Goal: Ask a question: Seek information or help from site administrators or community

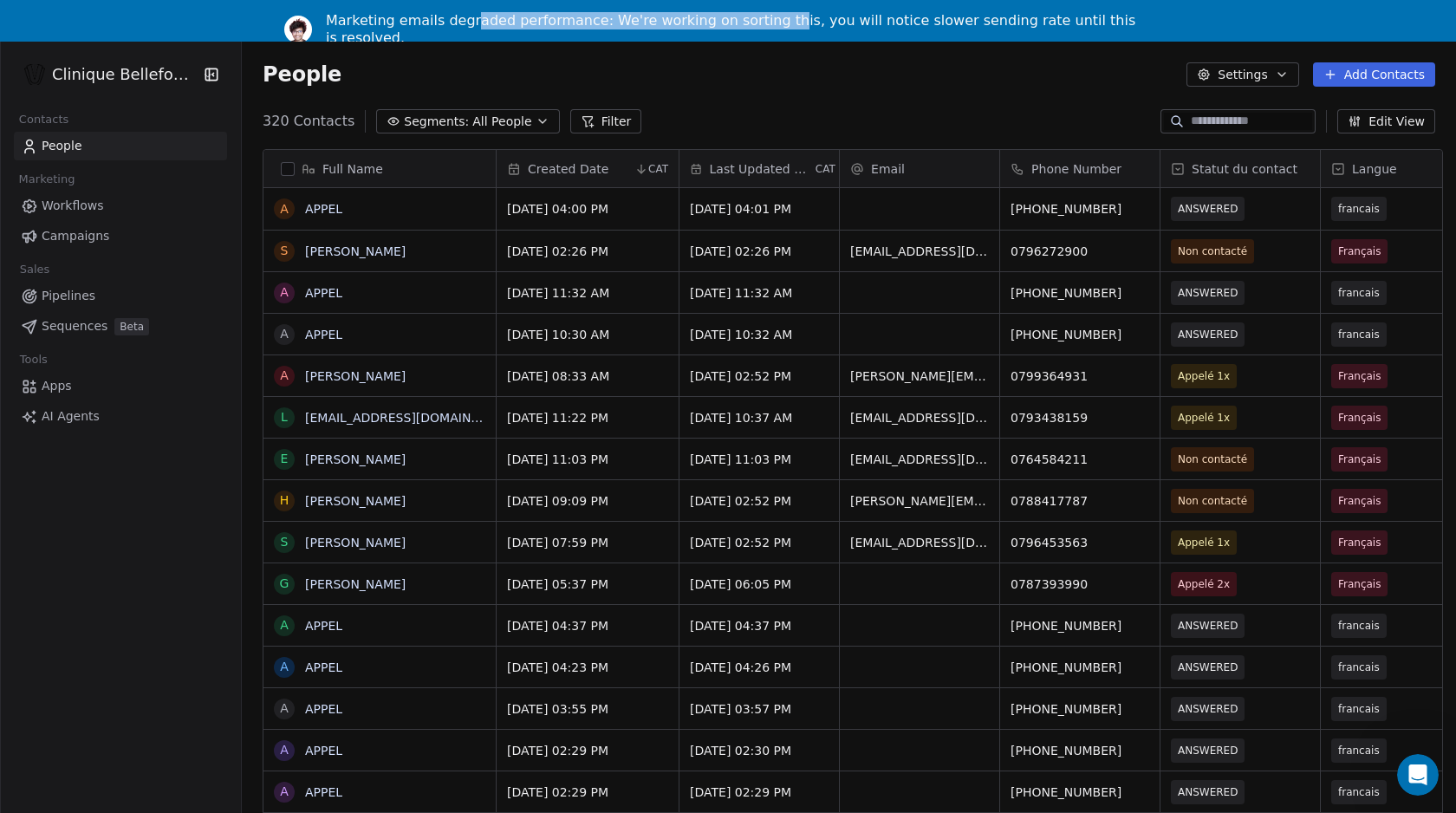
drag, startPoint x: 474, startPoint y: 16, endPoint x: 768, endPoint y: 18, distance: 294.0
click at [768, 18] on div "Marketing emails degraded performance: We're working on sorting this, you will …" at bounding box center [734, 29] width 818 height 34
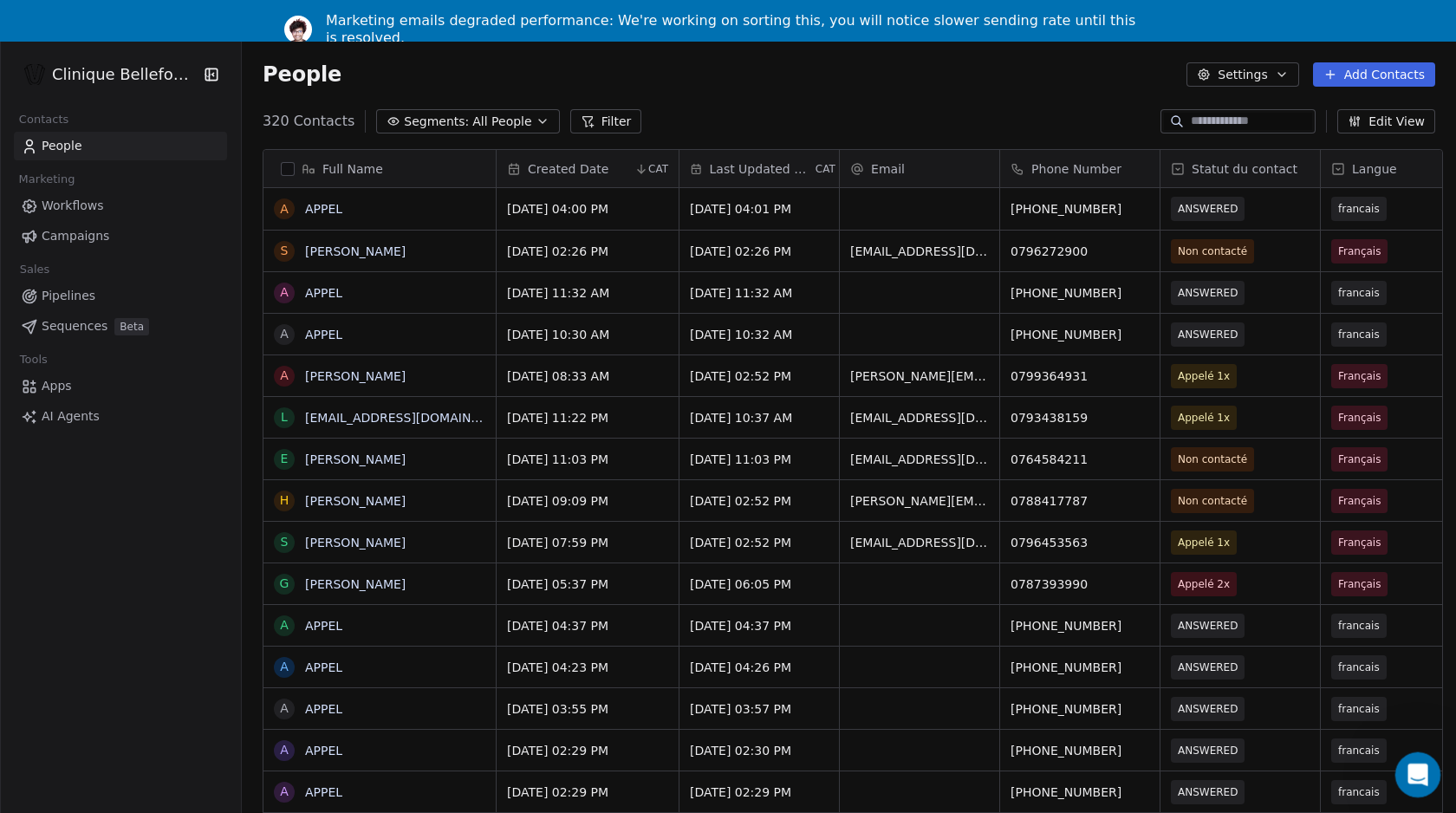
click at [1413, 766] on icon "Open Intercom Messenger" at bounding box center [1415, 772] width 29 height 29
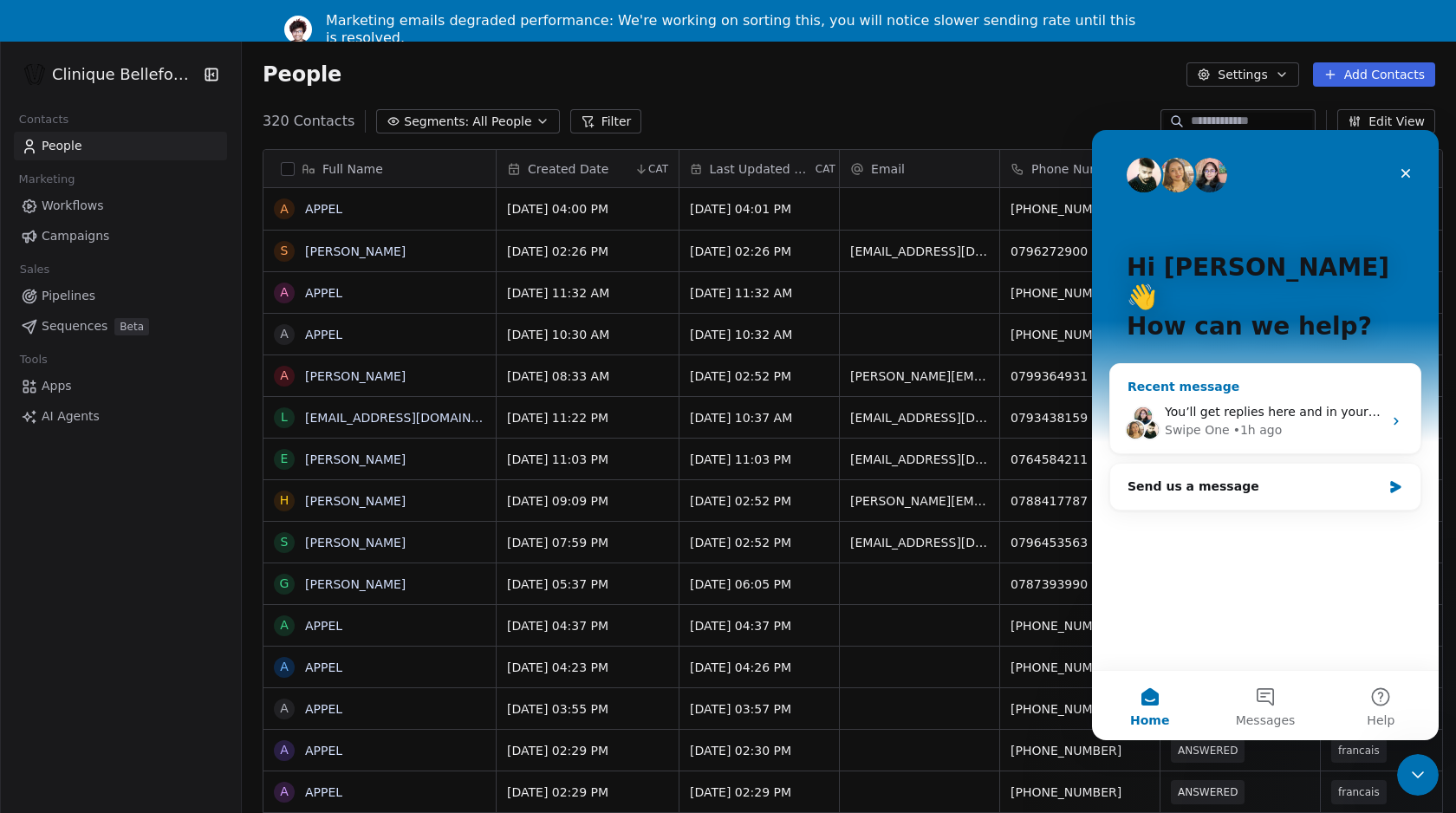
click at [1274, 403] on div "You’ll get replies here and in your email: ✉️ [EMAIL_ADDRESS][DOMAIN_NAME] Our …" at bounding box center [1274, 412] width 218 height 19
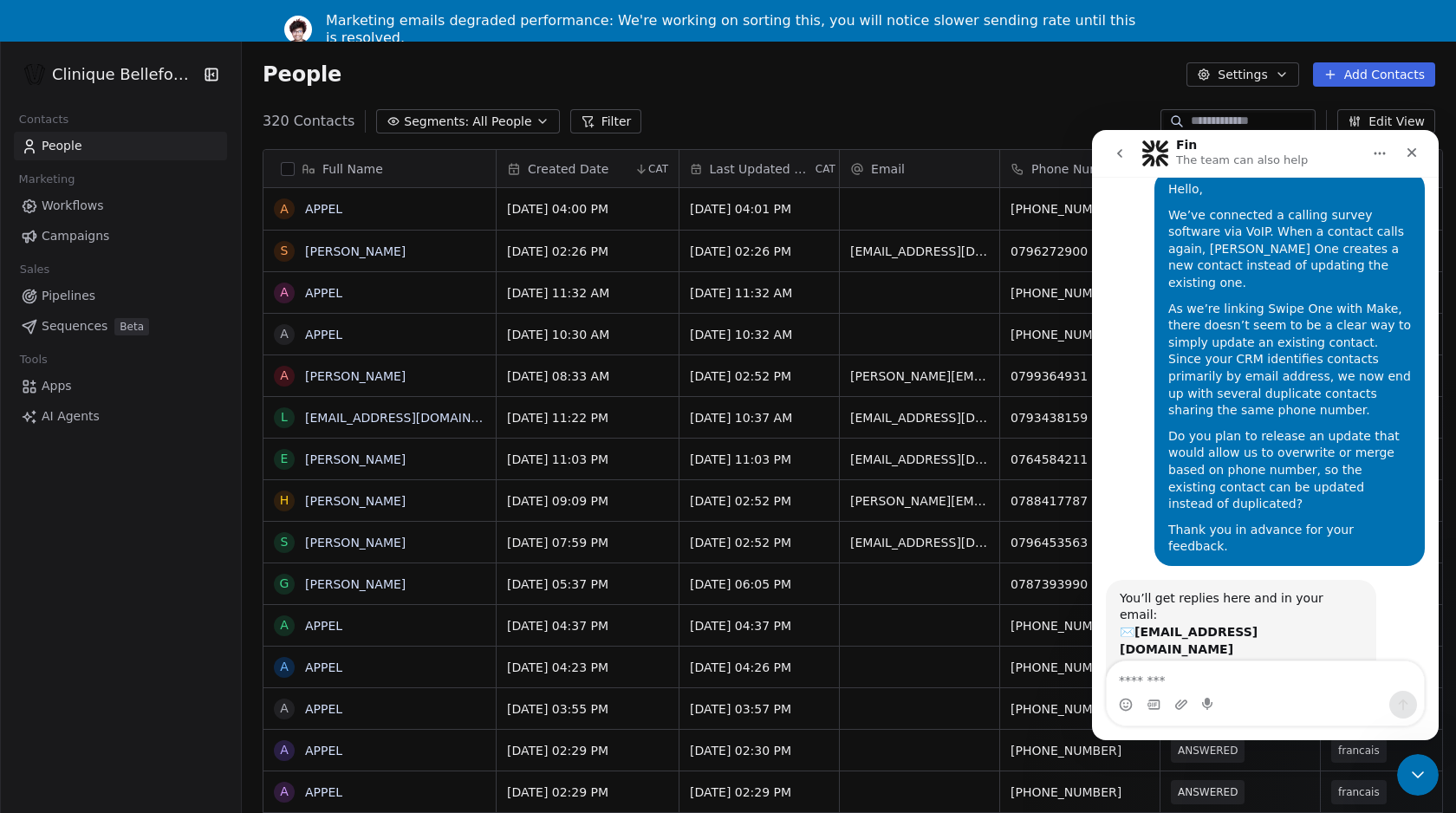
scroll to position [60, 0]
drag, startPoint x: 1298, startPoint y: 215, endPoint x: 1298, endPoint y: 276, distance: 61.0
click at [1298, 276] on div "Hello, We’ve connected a calling survey software via VoIP. When a contact calls…" at bounding box center [1289, 367] width 243 height 374
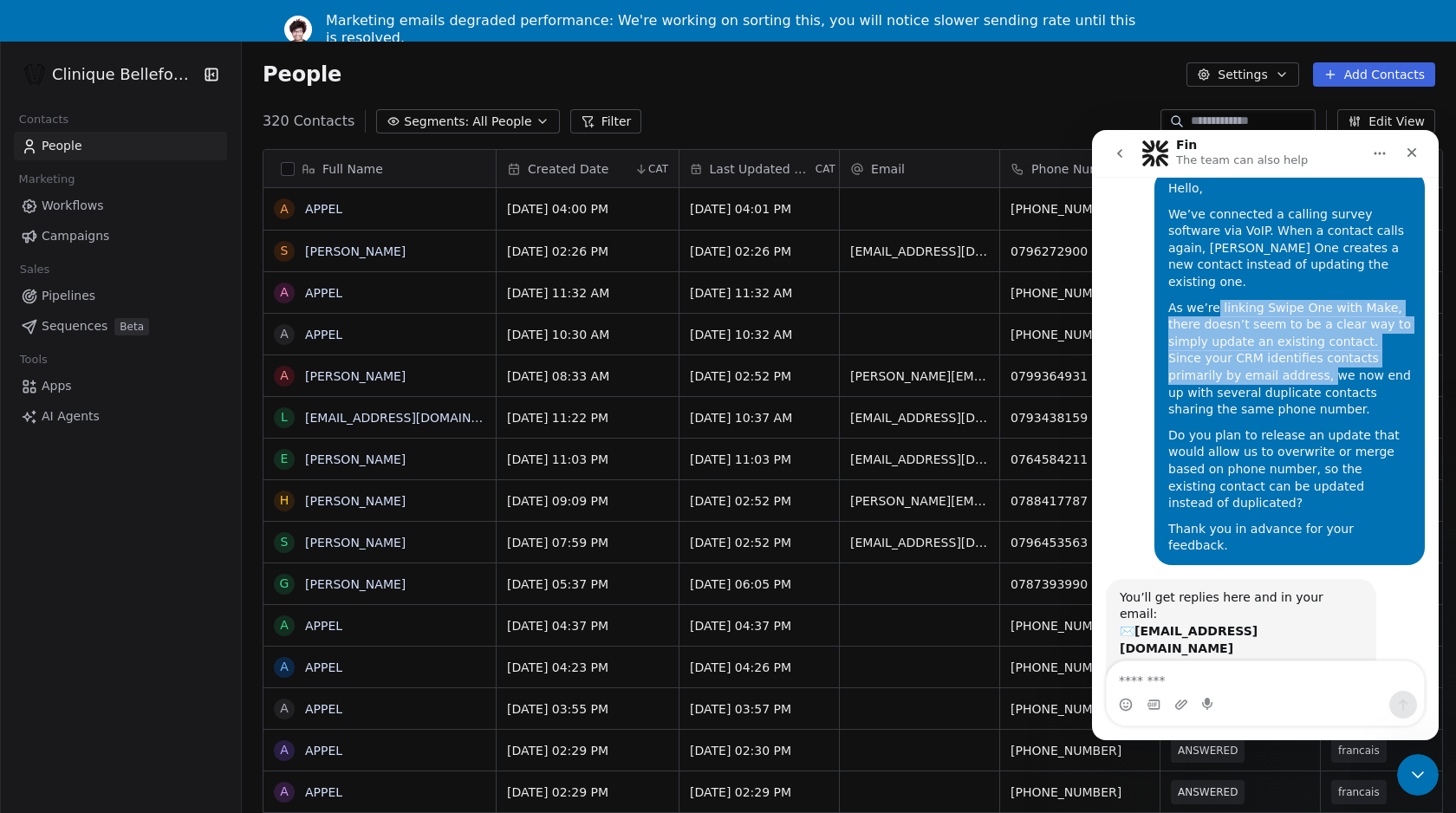
drag, startPoint x: 1215, startPoint y: 292, endPoint x: 1254, endPoint y: 357, distance: 75.8
click at [1254, 357] on div "As we’re linking Swipe One with Make, there doesn’t seem to be a clear way to s…" at bounding box center [1289, 359] width 243 height 119
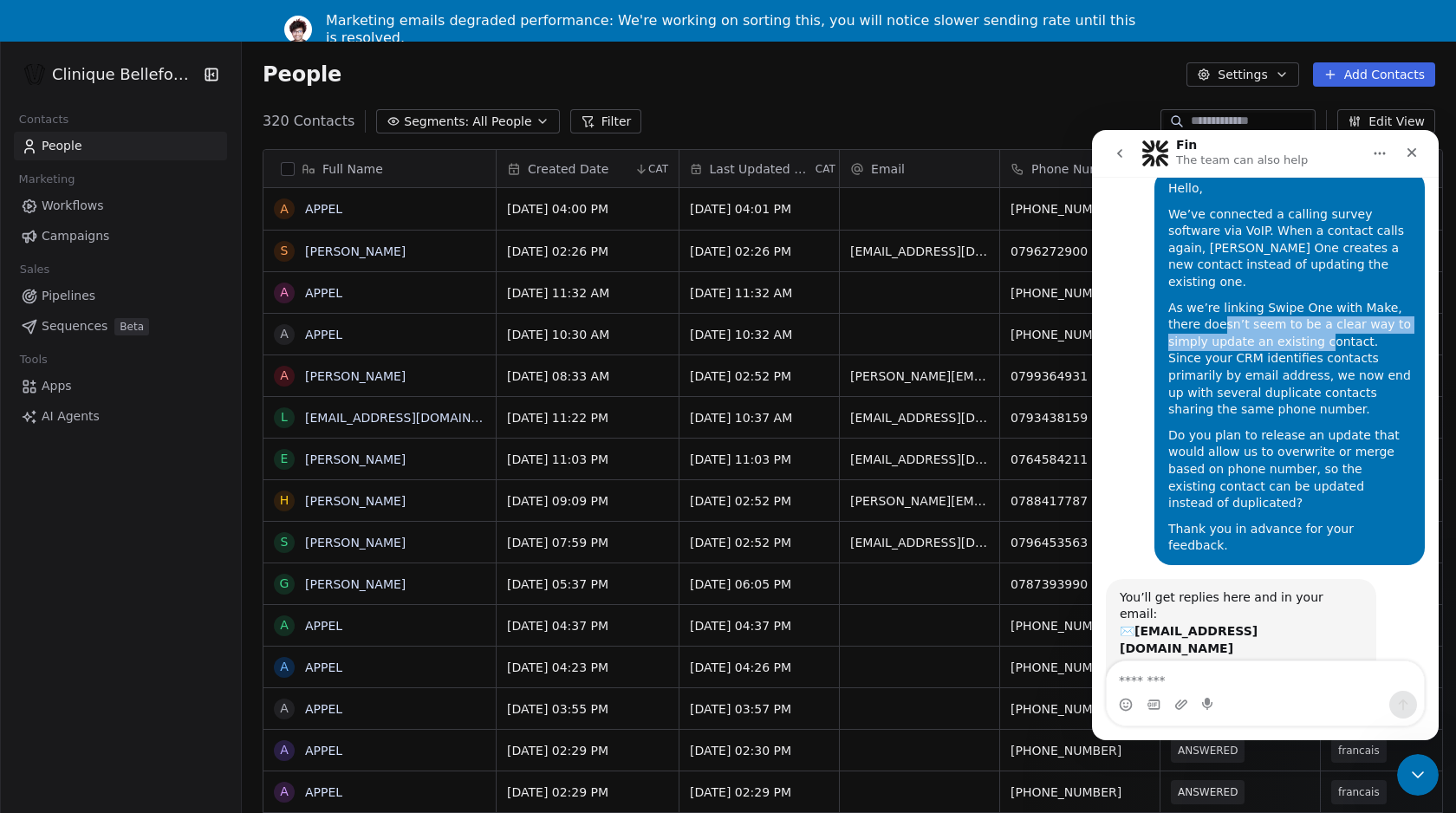
drag, startPoint x: 1224, startPoint y: 311, endPoint x: 1322, endPoint y: 316, distance: 98.1
click at [1322, 316] on div "As we’re linking Swipe One with Make, there doesn’t seem to be a clear way to s…" at bounding box center [1289, 359] width 243 height 119
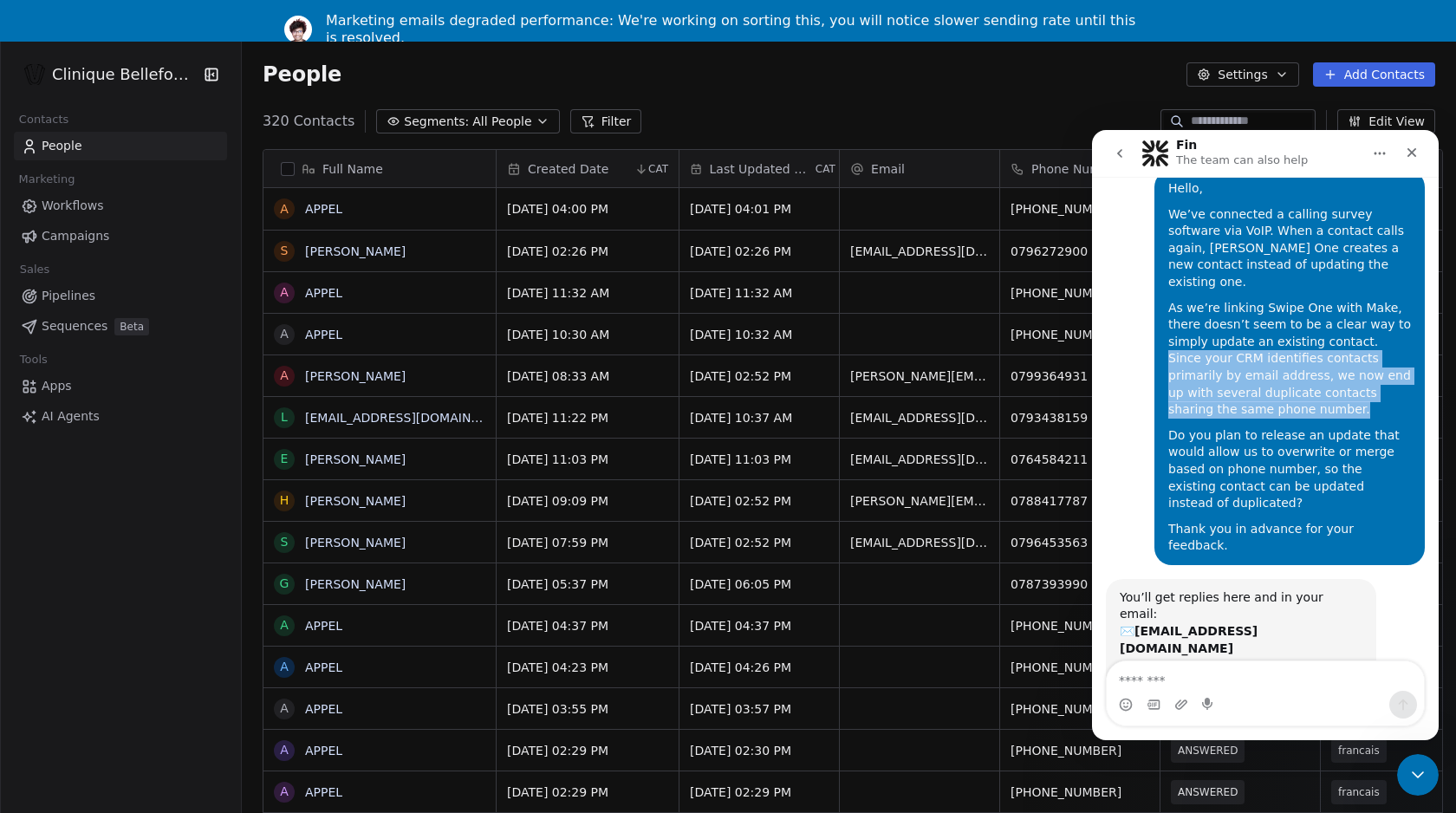
drag, startPoint x: 1364, startPoint y: 327, endPoint x: 1364, endPoint y: 397, distance: 70.0
click at [1364, 398] on div "As we’re linking Swipe One with Make, there doesn’t seem to be a clear way to s…" at bounding box center [1289, 359] width 243 height 119
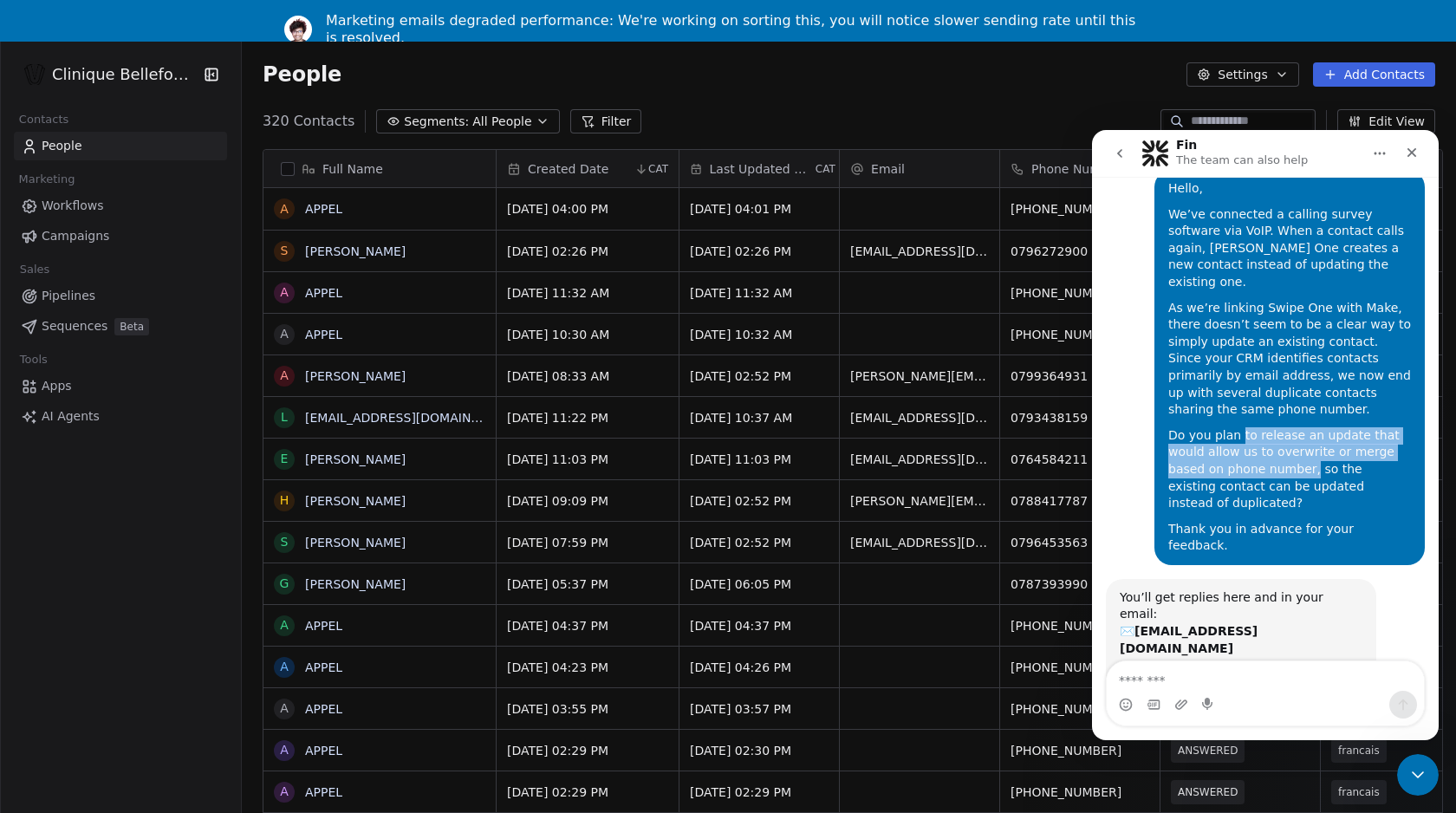
drag, startPoint x: 1239, startPoint y: 415, endPoint x: 1270, endPoint y: 448, distance: 45.3
click at [1270, 449] on div "Do you plan to release an update that would allow us to overwrite or merge base…" at bounding box center [1289, 469] width 243 height 85
click at [1412, 153] on icon "Close" at bounding box center [1412, 153] width 9 height 9
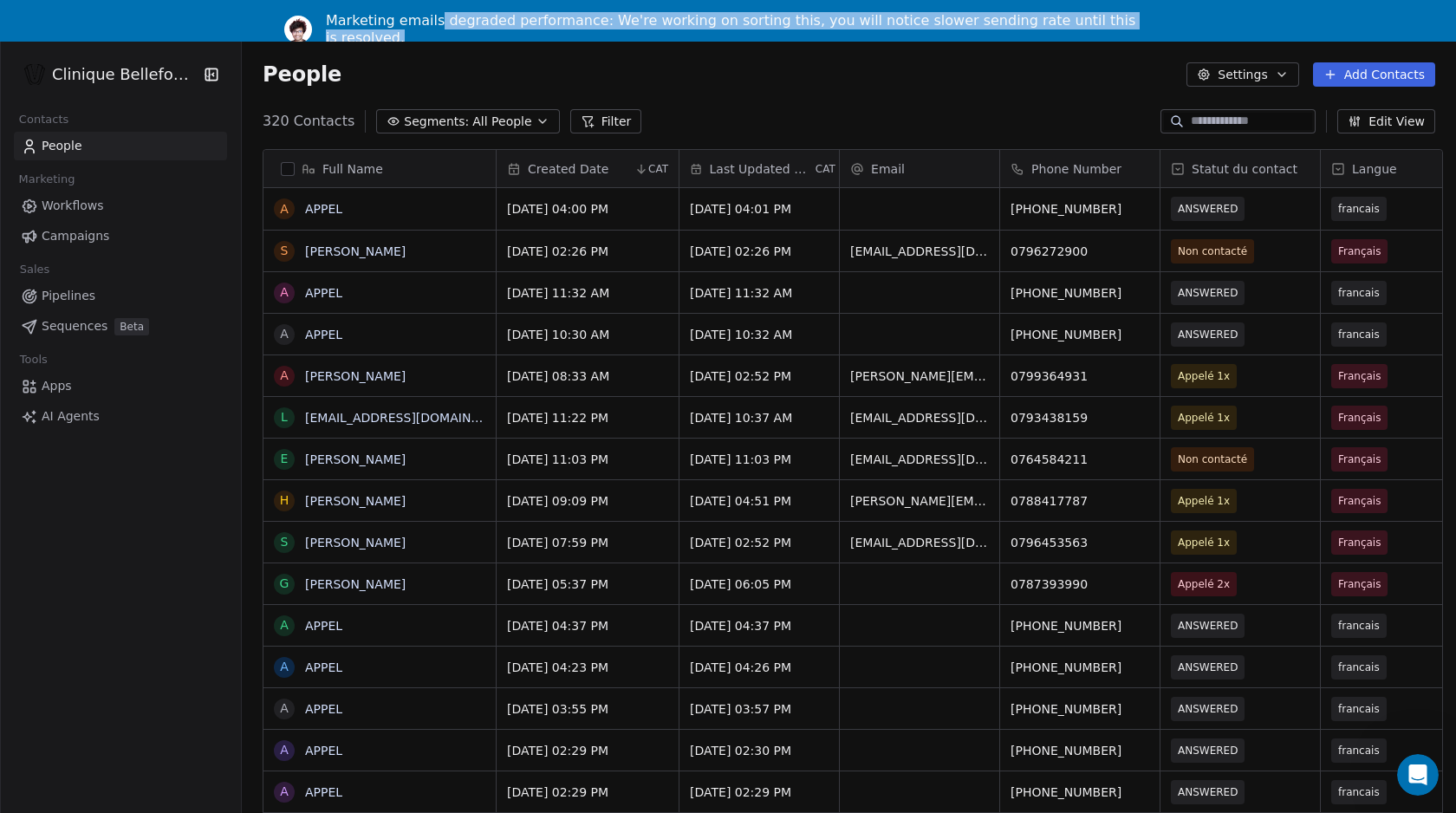
drag, startPoint x: 438, startPoint y: 25, endPoint x: 829, endPoint y: 32, distance: 391.1
click at [829, 32] on div "Marketing emails degraded performance: We're working on sorting this, you will …" at bounding box center [741, 29] width 832 height 45
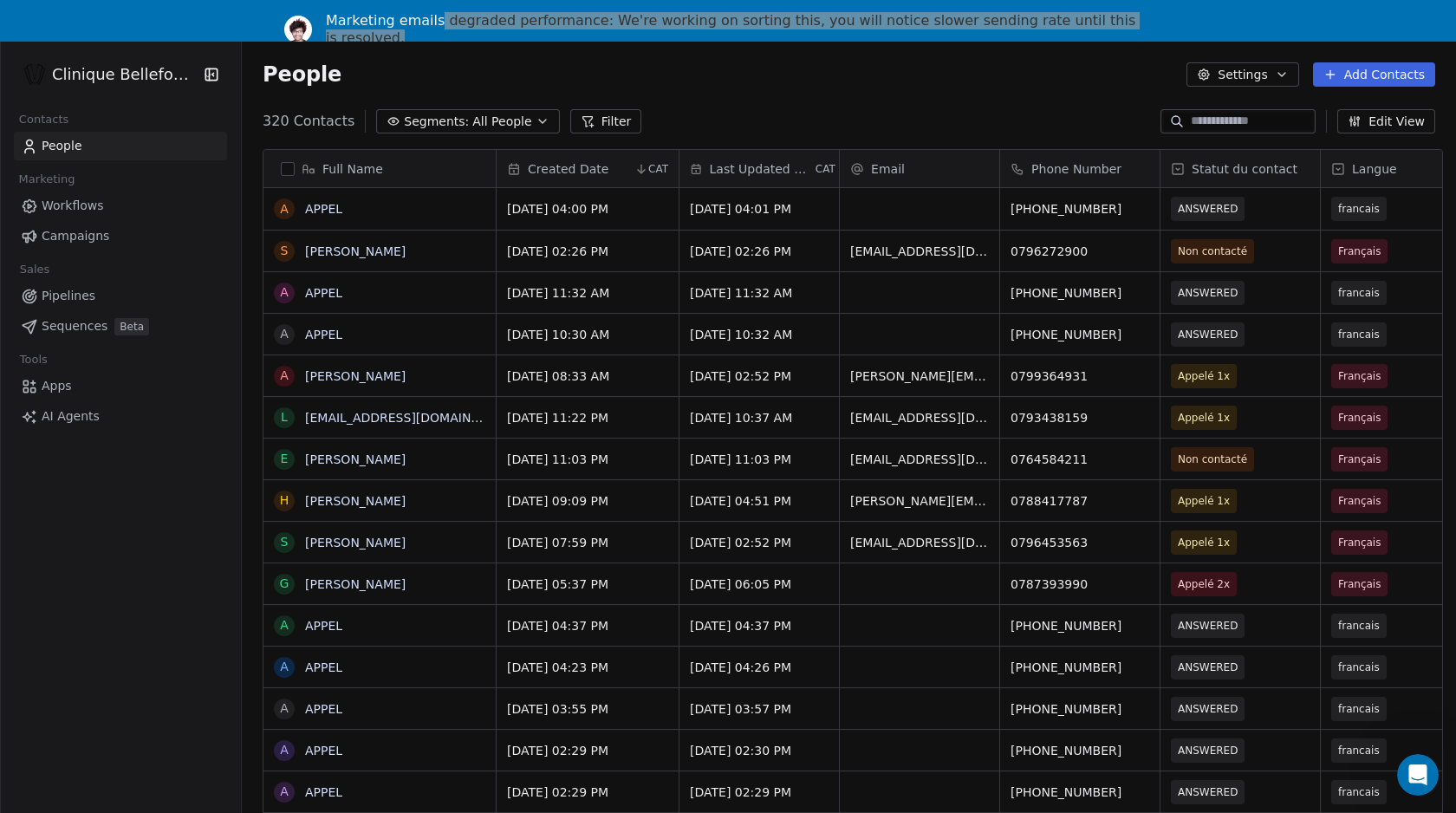
click at [788, 108] on div "320 Contacts Segments: All People Filter Edit View" at bounding box center [848, 122] width 1214 height 28
click at [712, 51] on div "People Settings Add Contacts" at bounding box center [848, 74] width 1214 height 66
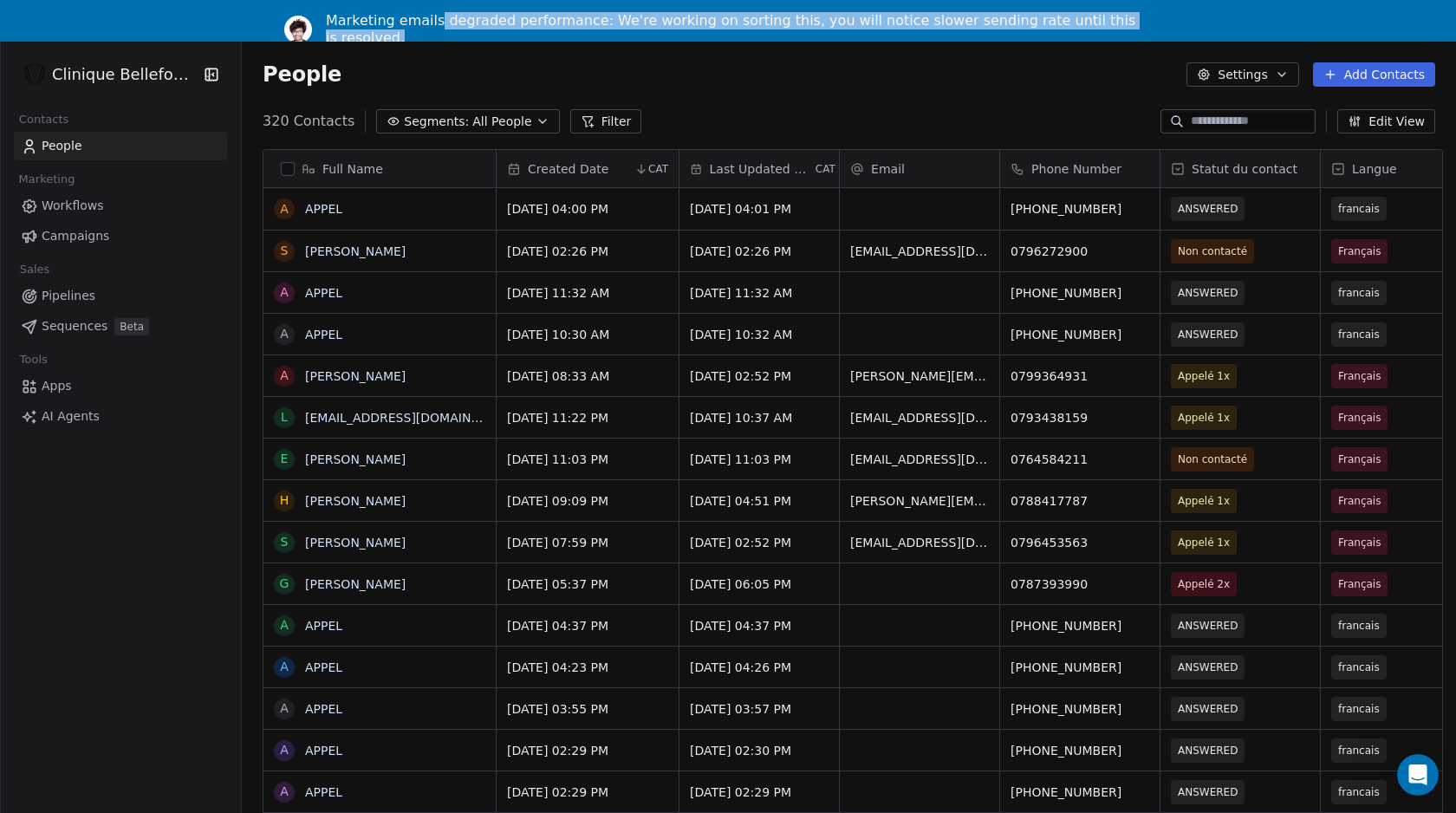
click at [616, 19] on div "Marketing emails degraded performance: We're working on sorting this, you will …" at bounding box center [734, 29] width 818 height 34
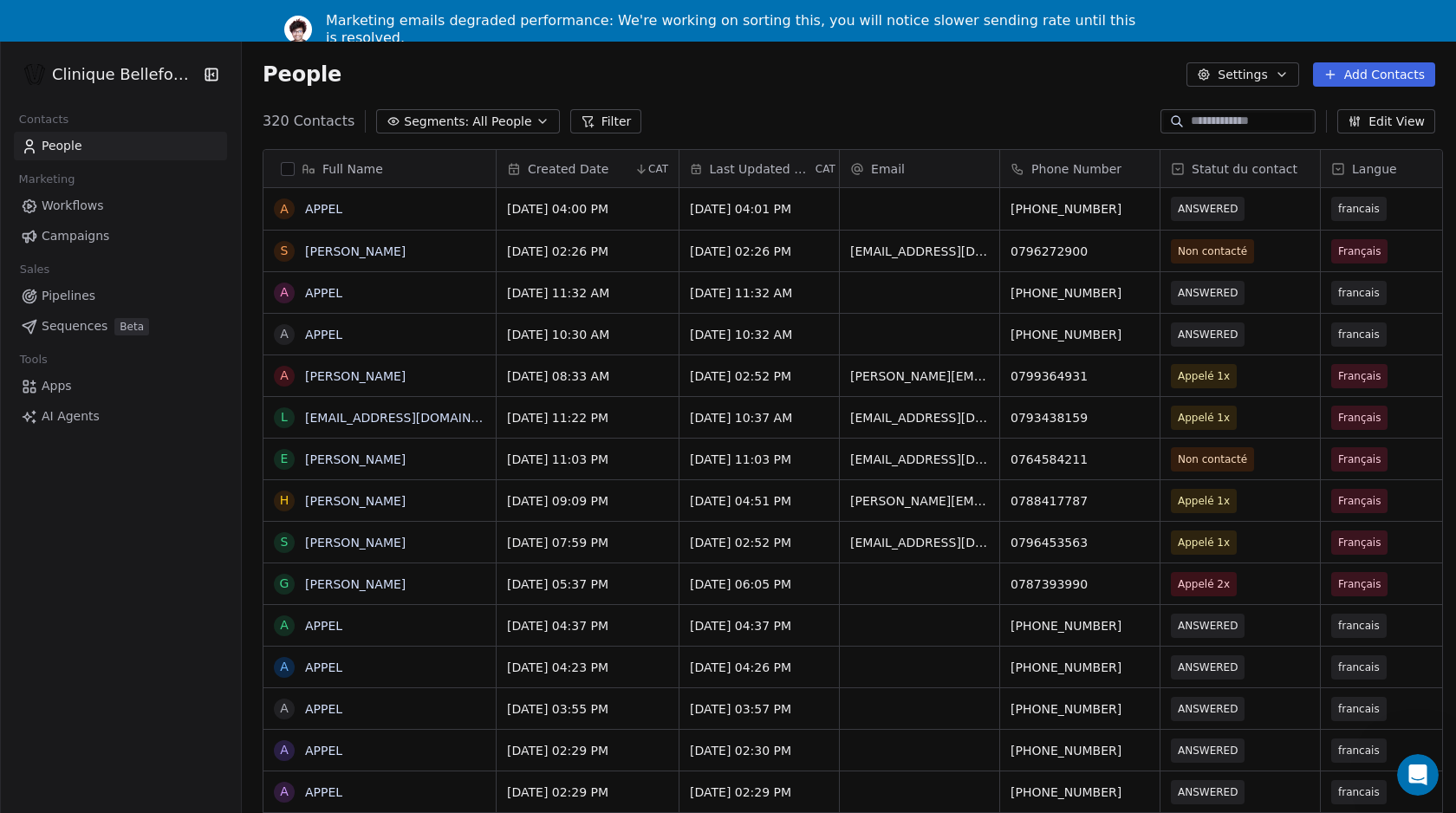
click at [664, 17] on div "Marketing emails degraded performance: We're working on sorting this, you will …" at bounding box center [734, 29] width 818 height 34
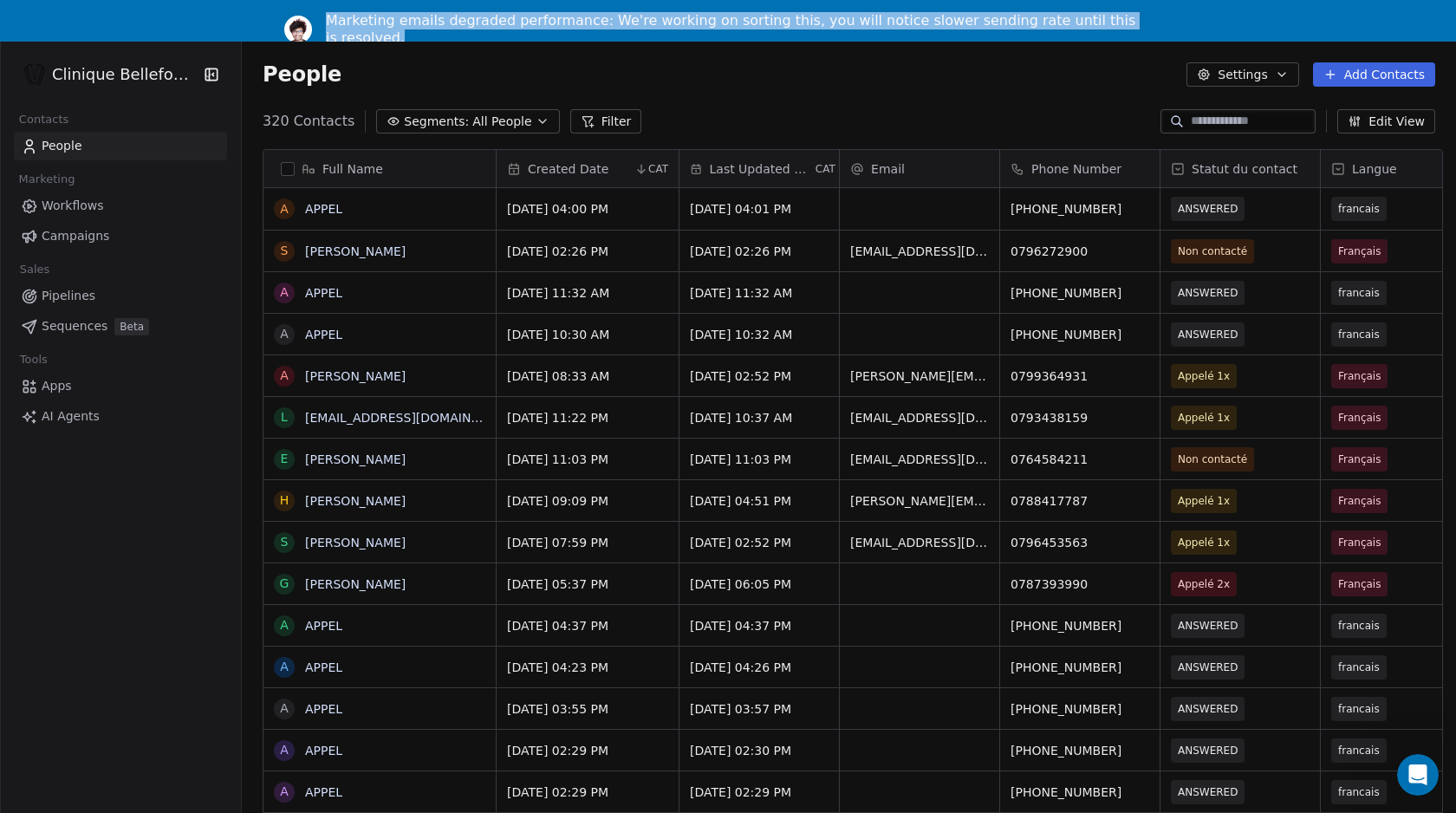
click at [664, 17] on div "Marketing emails degraded performance: We're working on sorting this, you will …" at bounding box center [734, 29] width 818 height 34
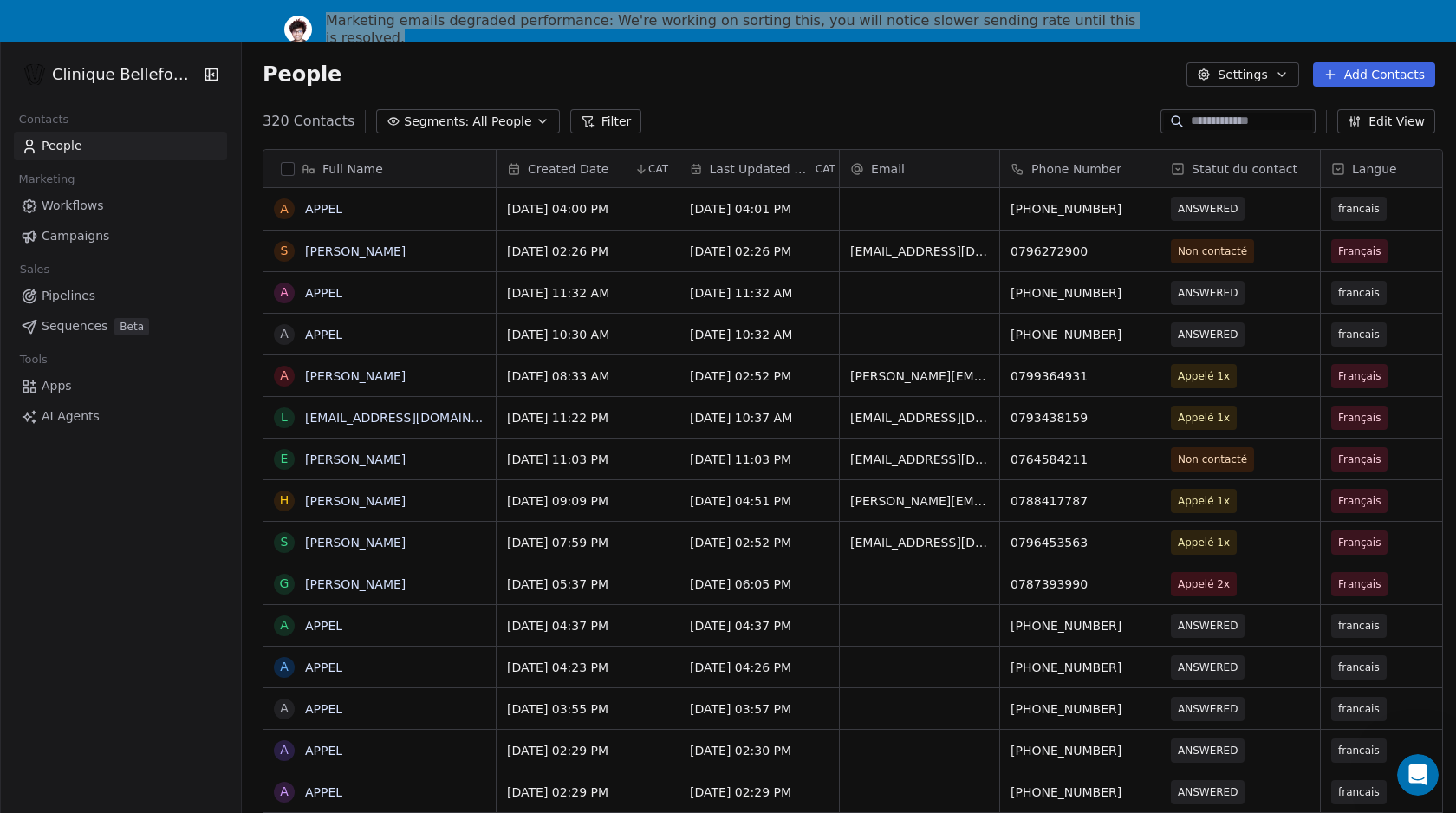
click at [658, 71] on div "People Settings Add Contacts" at bounding box center [848, 74] width 1172 height 24
click at [753, 73] on div "People Settings Add Contacts" at bounding box center [848, 74] width 1172 height 24
